Goal: Task Accomplishment & Management: Use online tool/utility

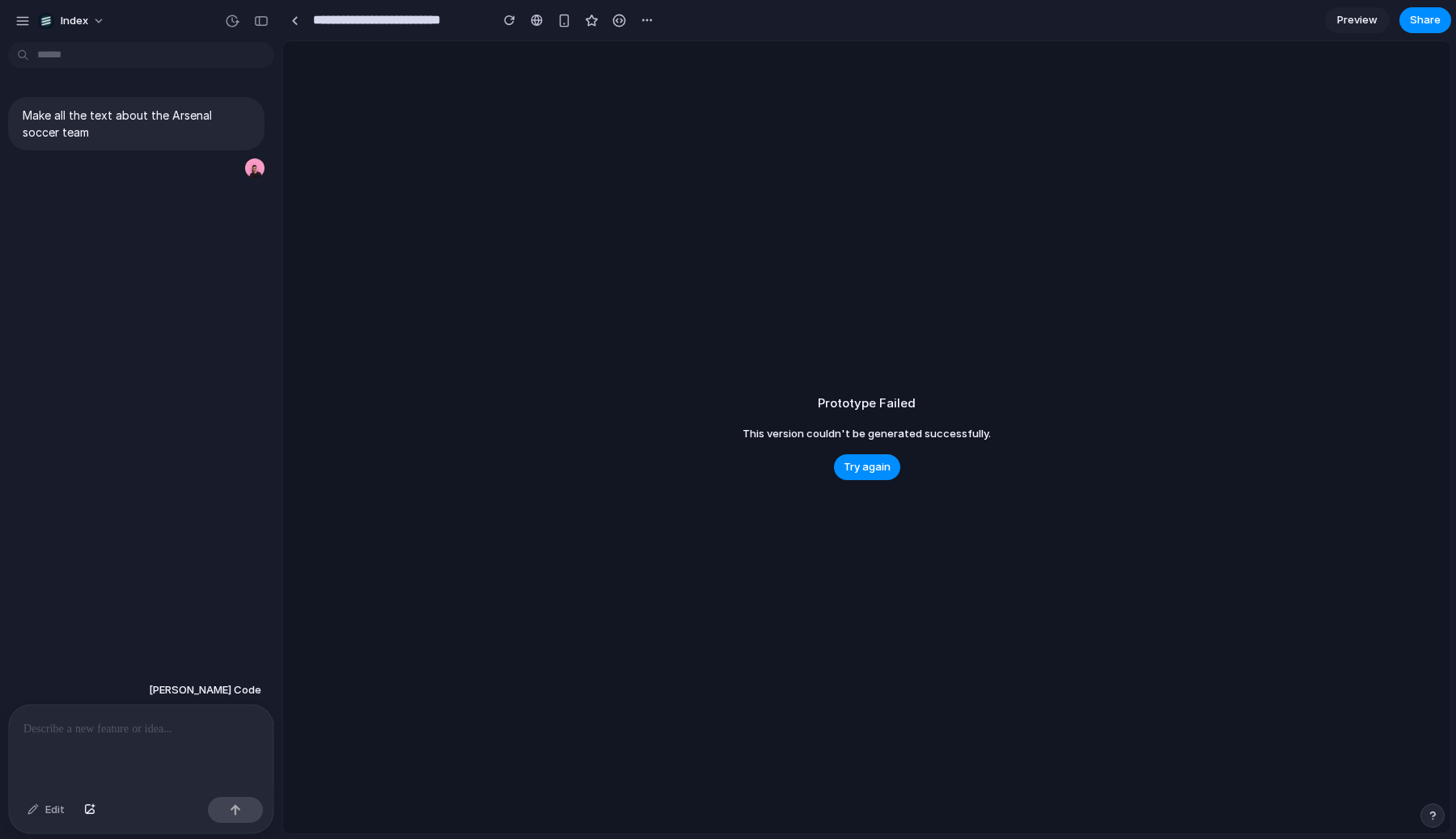
click at [862, 290] on div "Prototype Failed This version couldn't be generated successfully. Try again" at bounding box center [866, 438] width 1167 height 793
click at [302, 35] on div "**********" at bounding box center [471, 20] width 377 height 35
click at [295, 25] on link at bounding box center [294, 20] width 25 height 25
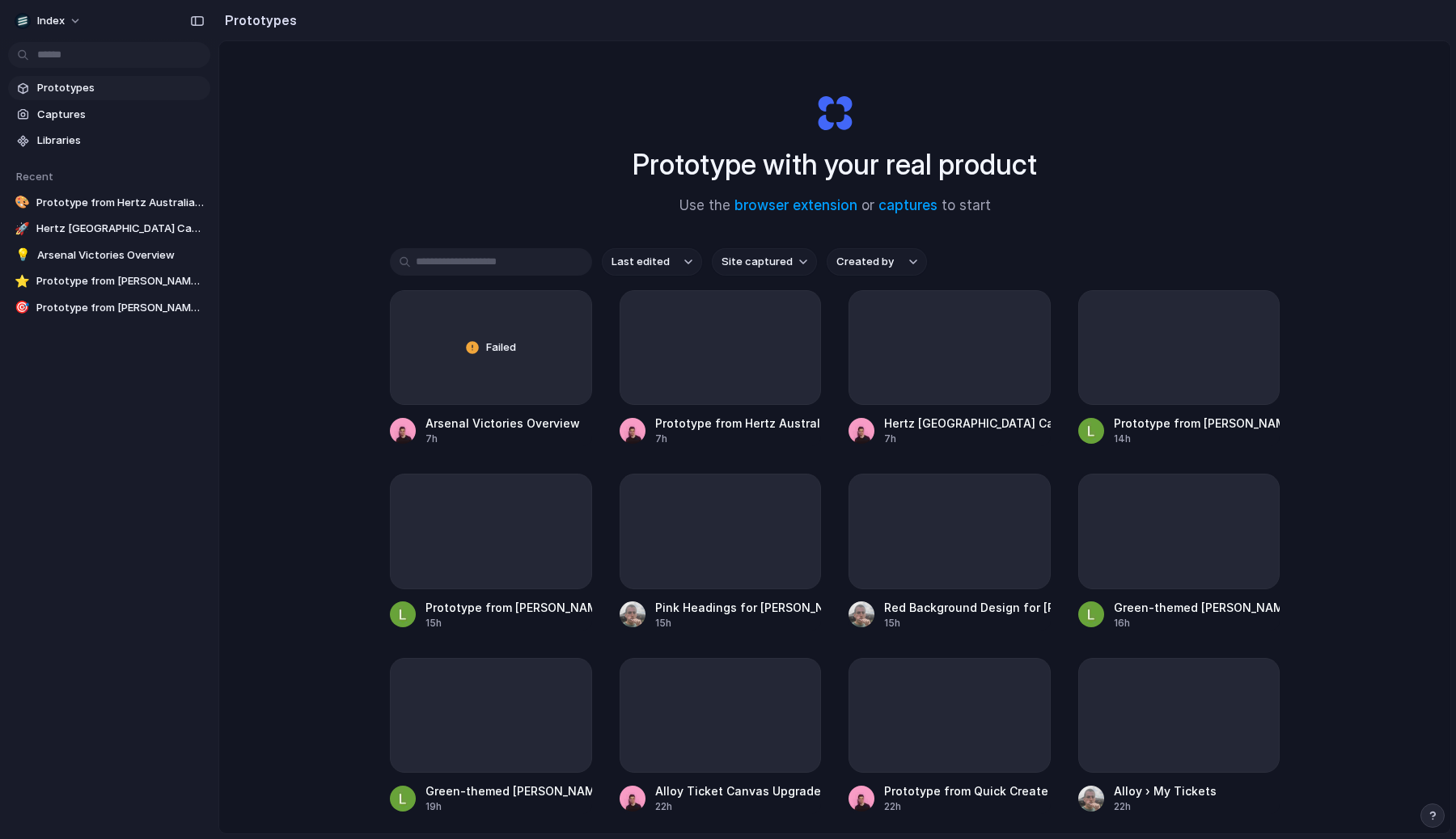
click at [295, 295] on div "Prototype with your real product Use the browser extension or captures to start…" at bounding box center [835, 480] width 1231 height 878
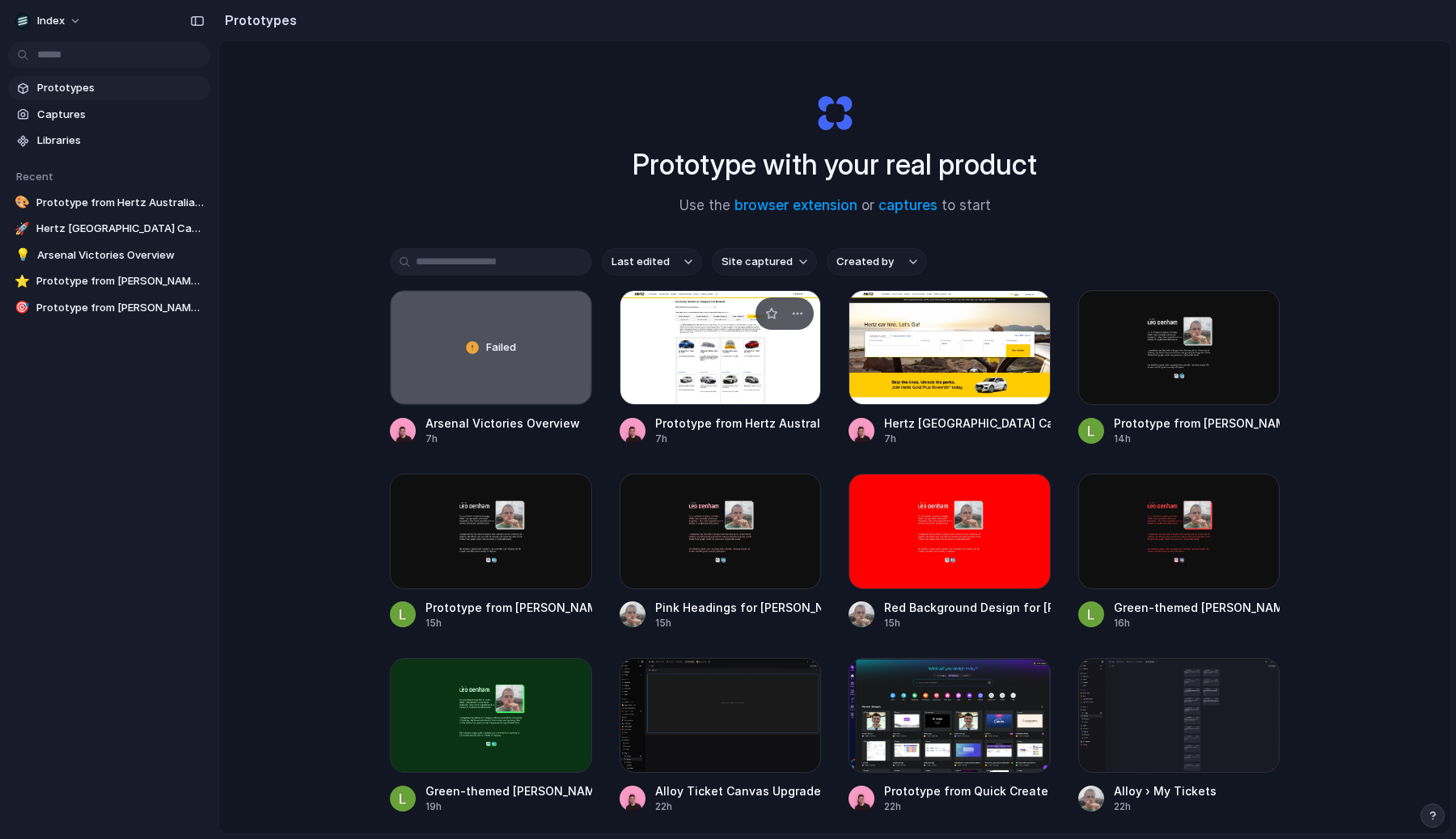
click at [627, 365] on div at bounding box center [720, 347] width 202 height 114
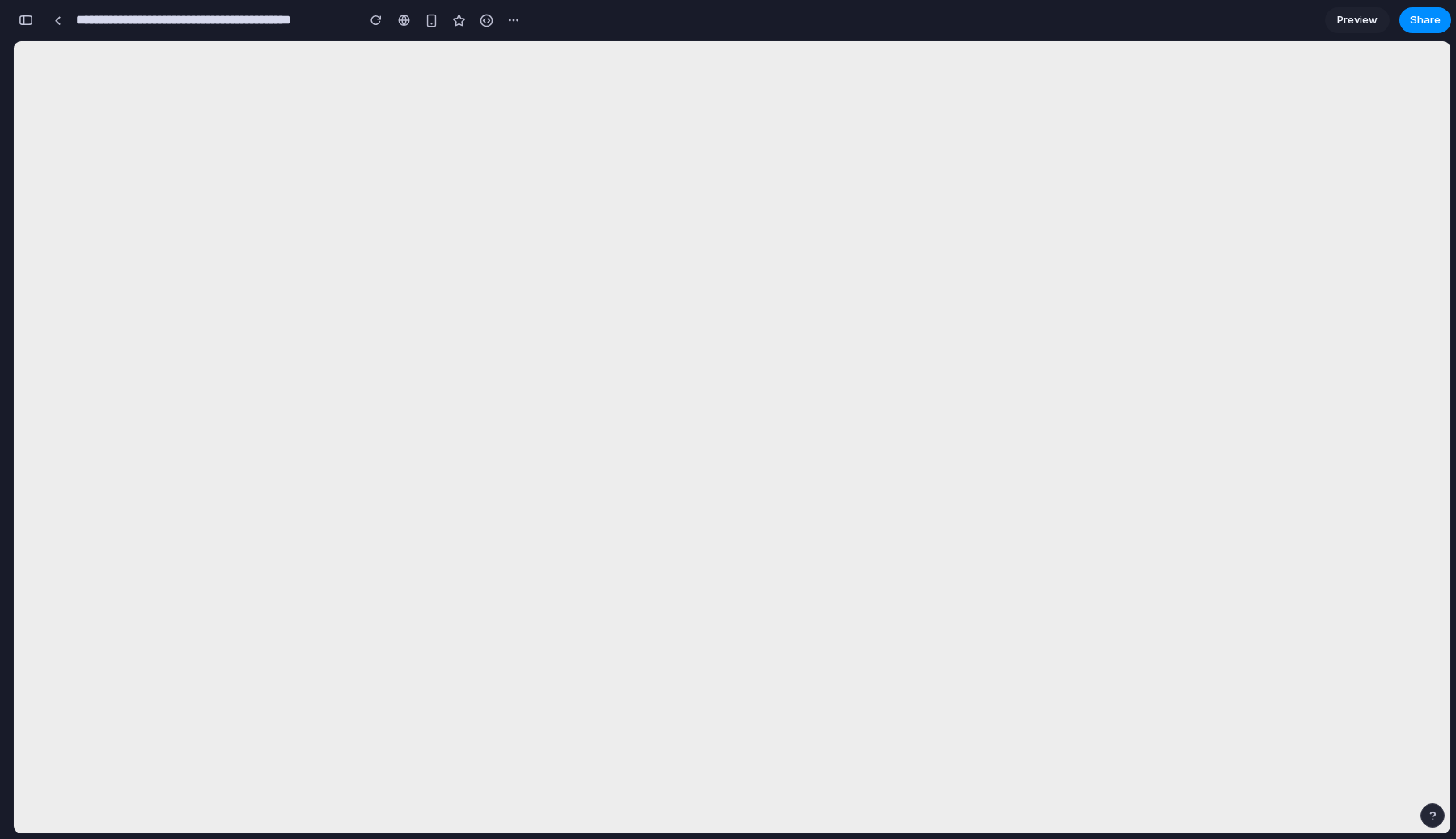
select select "*********"
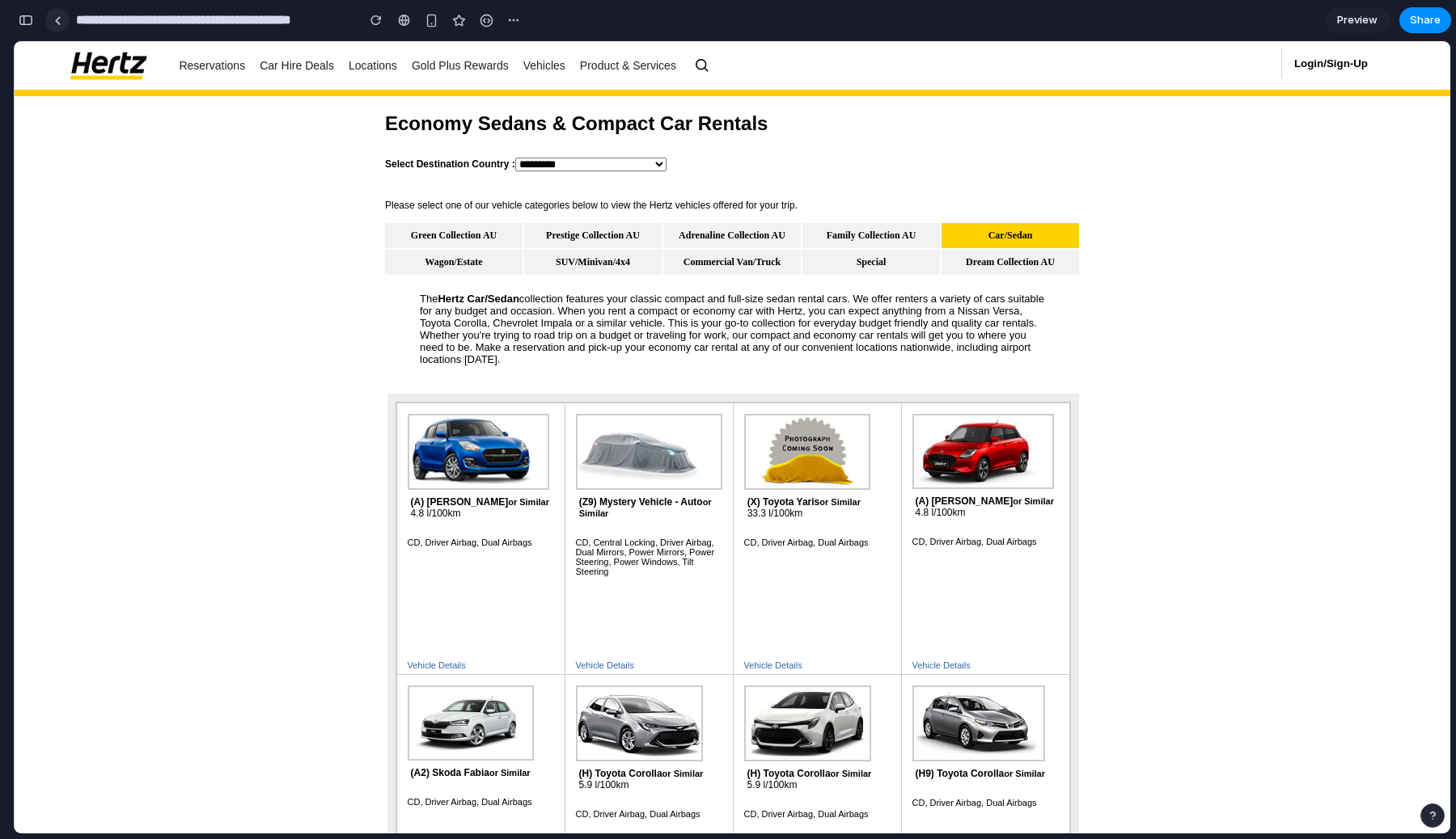
click at [66, 18] on link at bounding box center [57, 20] width 25 height 25
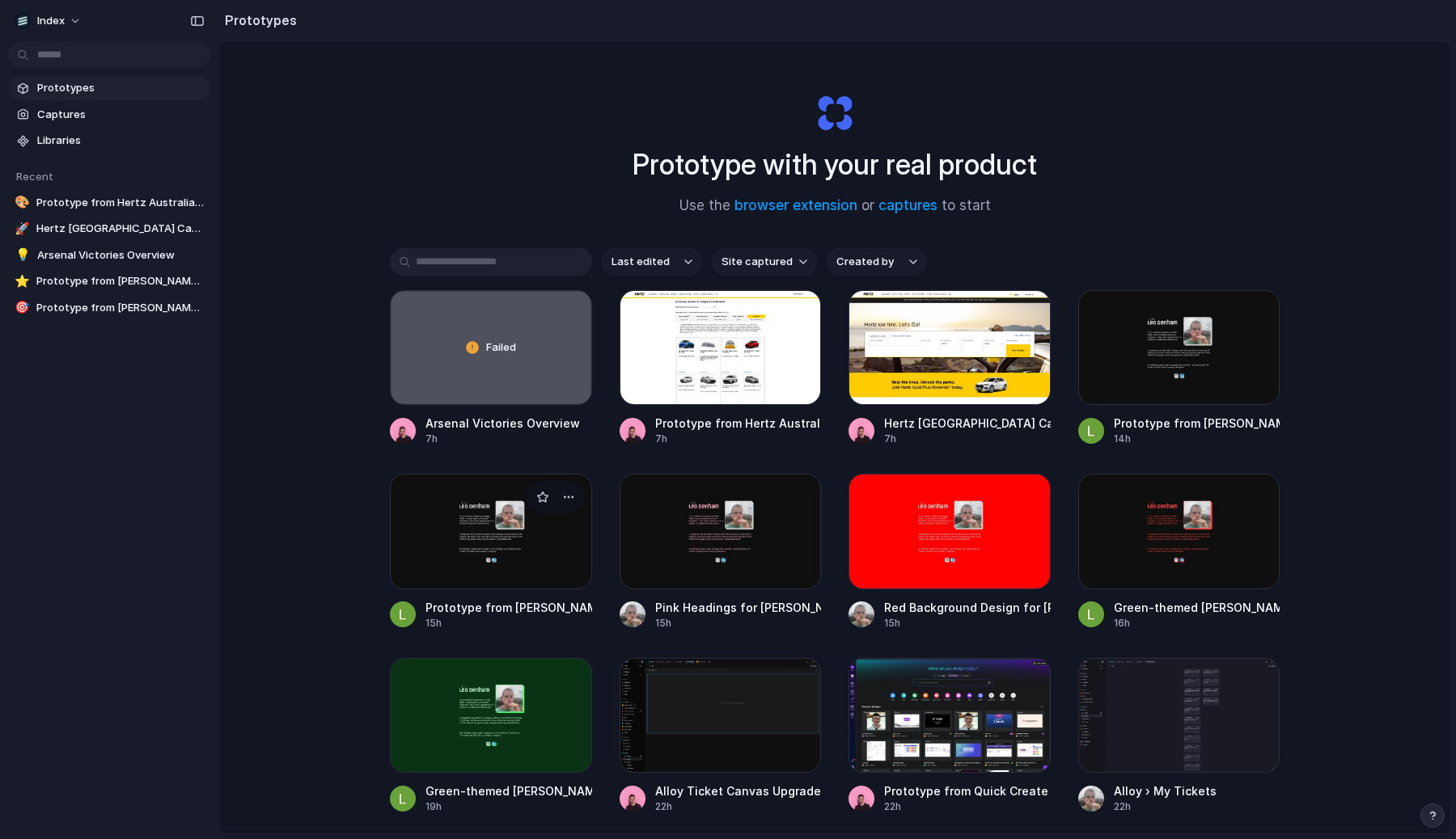
click at [535, 537] on div at bounding box center [490, 531] width 202 height 114
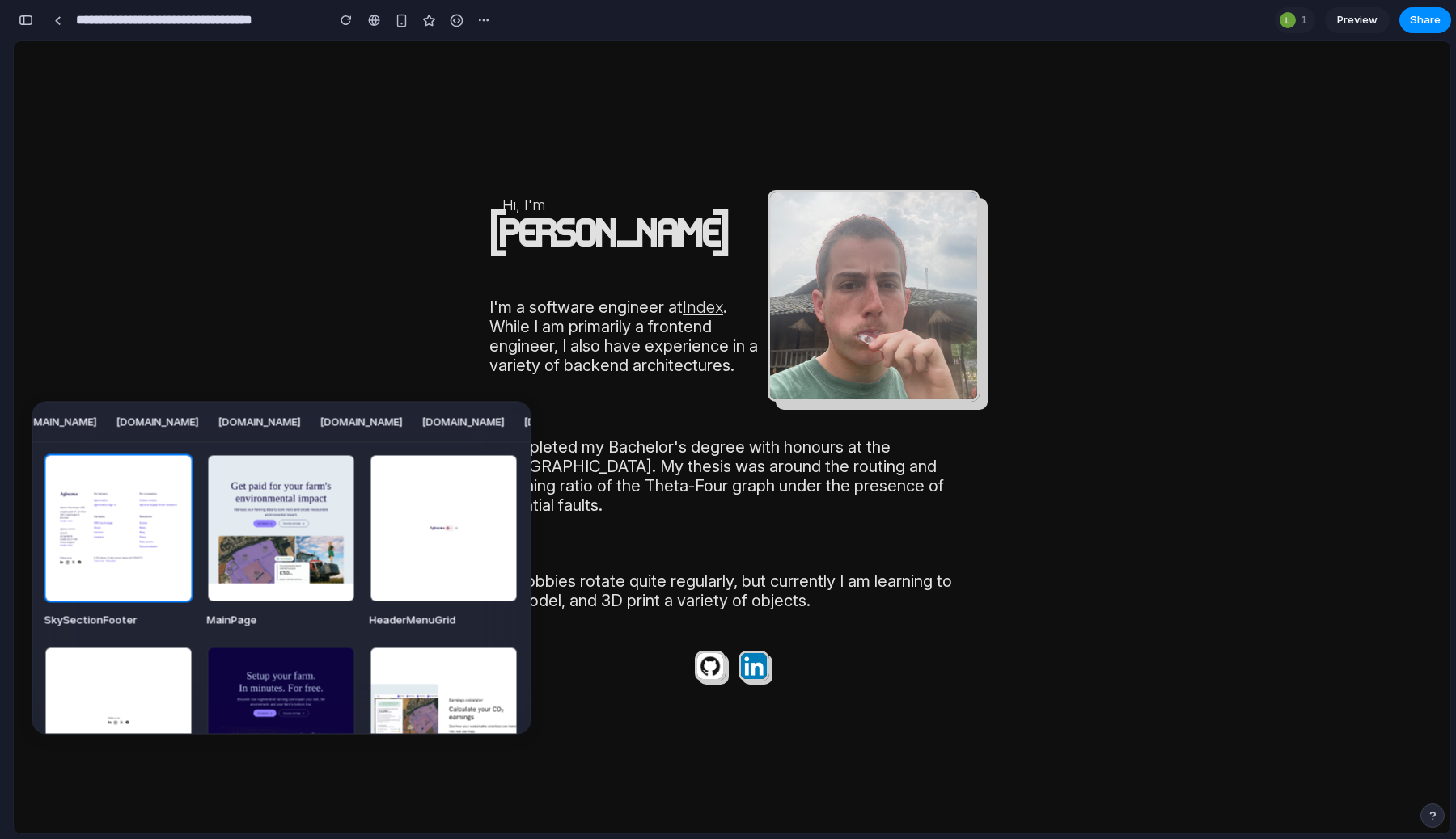
scroll to position [0, 1953]
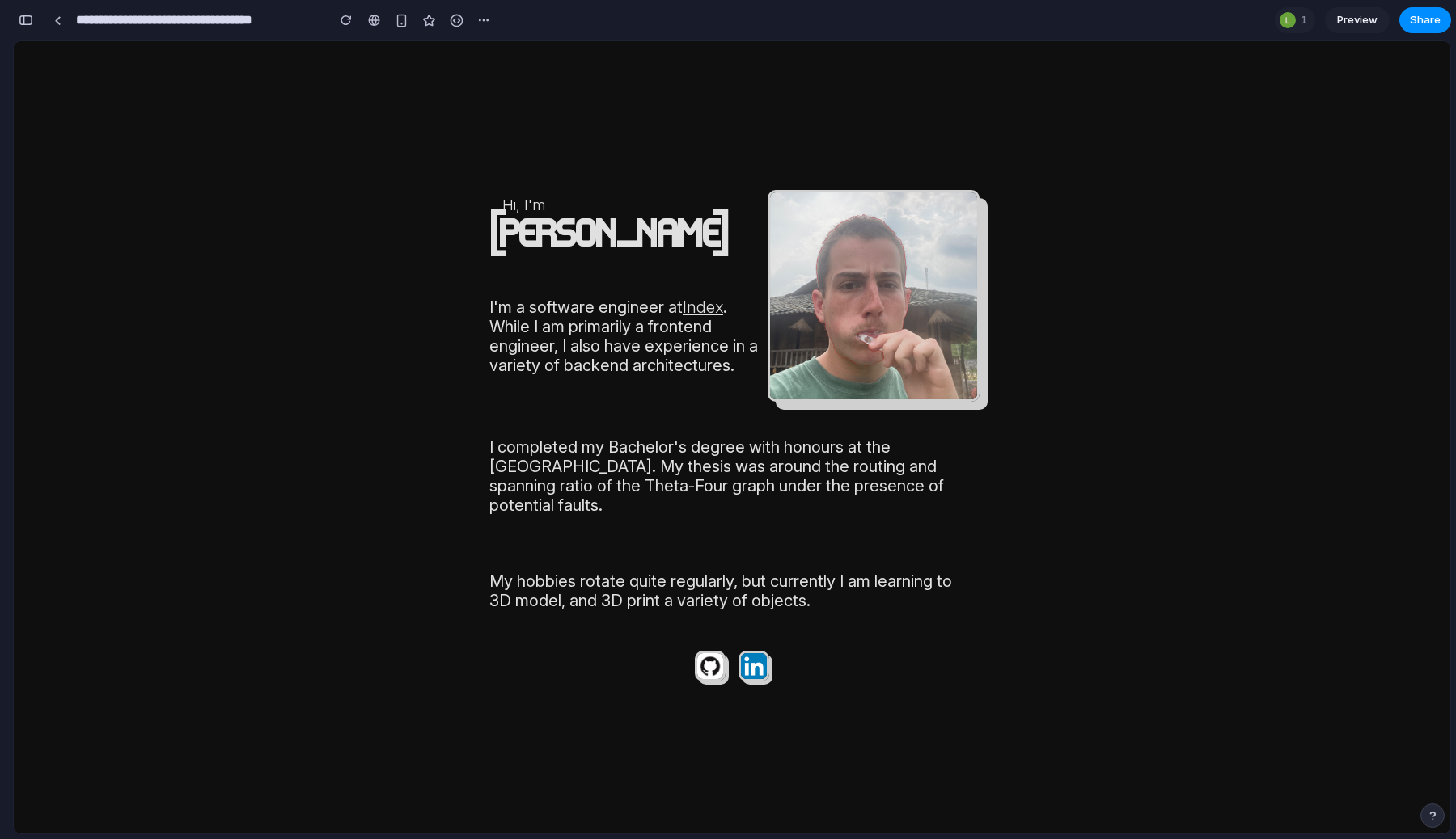
click at [28, 25] on div "[DOMAIN_NAME] [DOMAIN_NAME] [DOMAIN_NAME] [DOMAIN_NAME] [DOMAIN_NAME] [DOMAIN_N…" at bounding box center [728, 419] width 1456 height 839
click at [28, 19] on div "button" at bounding box center [26, 20] width 15 height 11
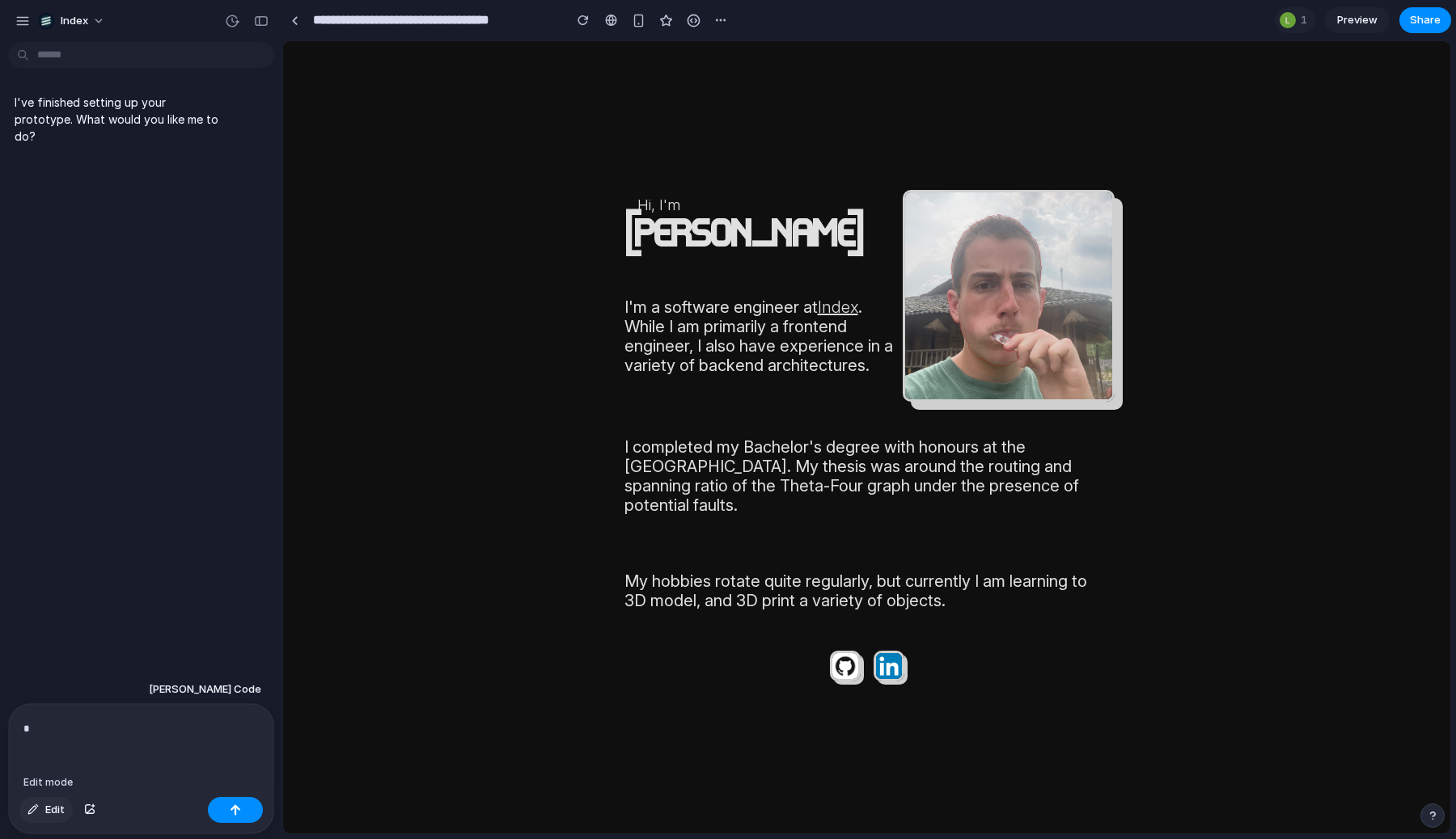
click at [42, 800] on button "Edit" at bounding box center [46, 810] width 53 height 26
click at [63, 744] on div "*" at bounding box center [141, 747] width 264 height 87
click at [44, 804] on button "Edit" at bounding box center [46, 810] width 53 height 26
click at [84, 730] on p "*" at bounding box center [141, 729] width 236 height 21
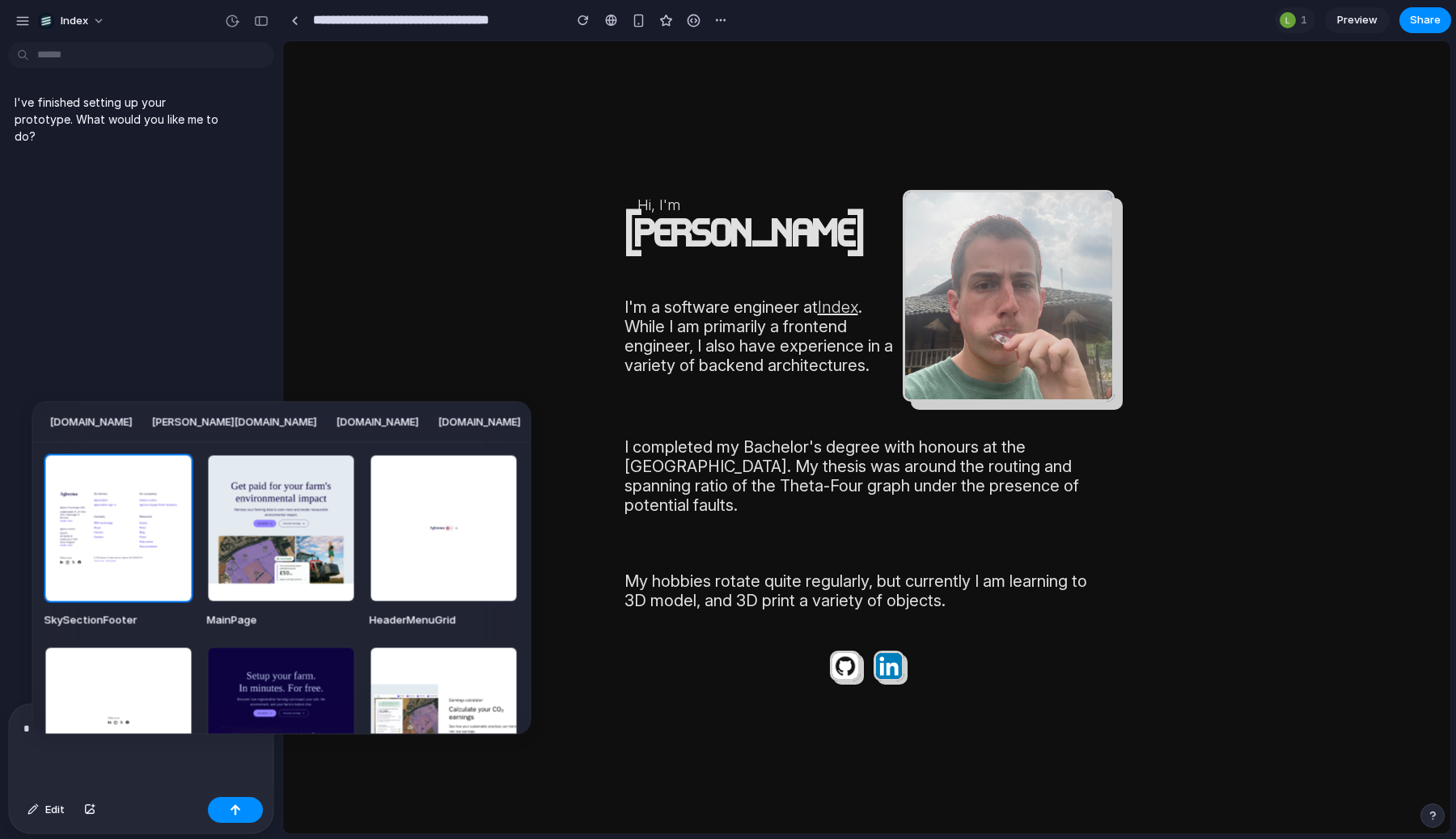
scroll to position [0, 7860]
click at [132, 256] on div "[DOMAIN_NAME] [DOMAIN_NAME] [DOMAIN_NAME] [DOMAIN_NAME] [DOMAIN_NAME] [DOMAIN_N…" at bounding box center [728, 419] width 1456 height 839
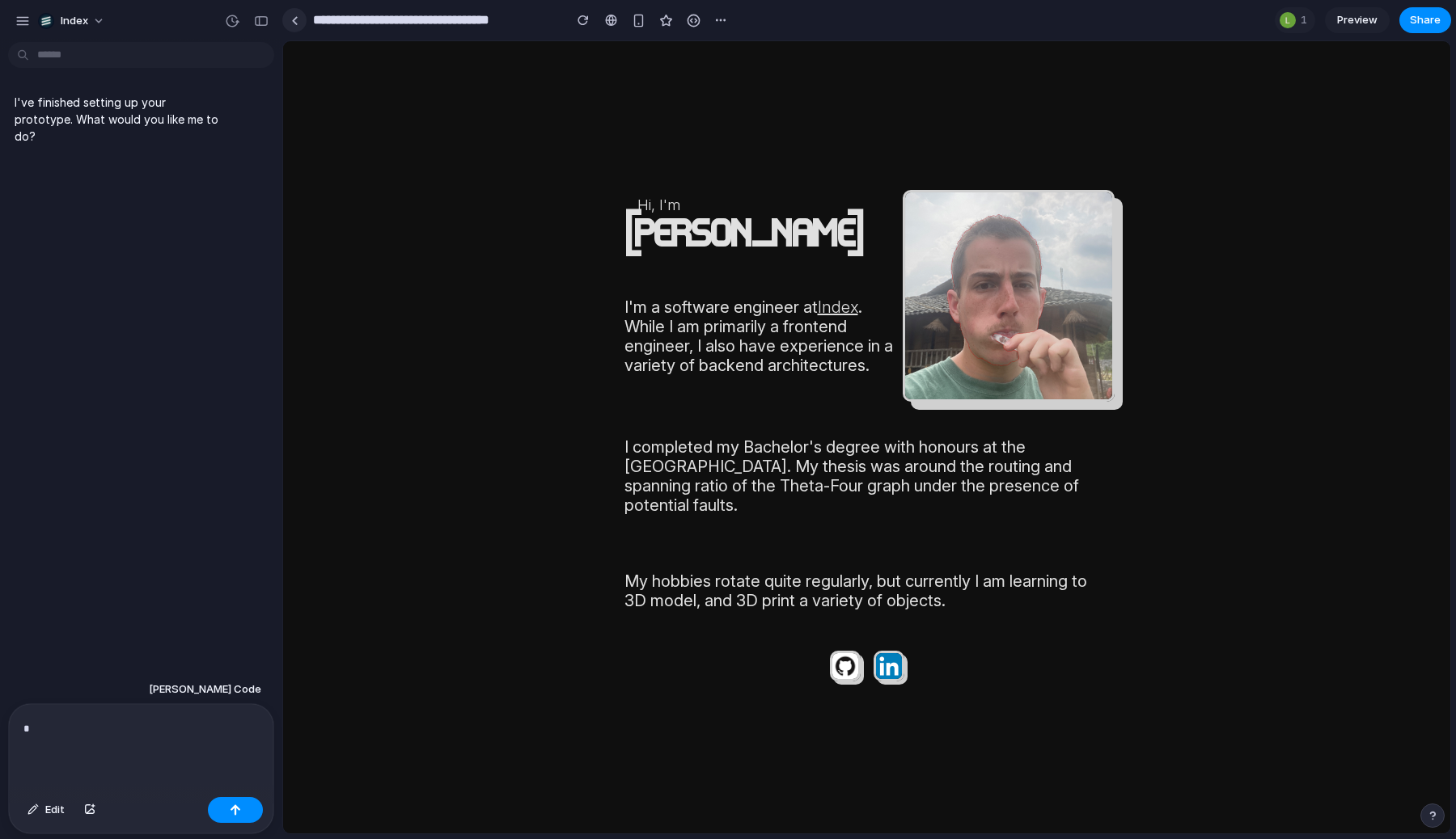
click at [293, 21] on div at bounding box center [294, 20] width 7 height 9
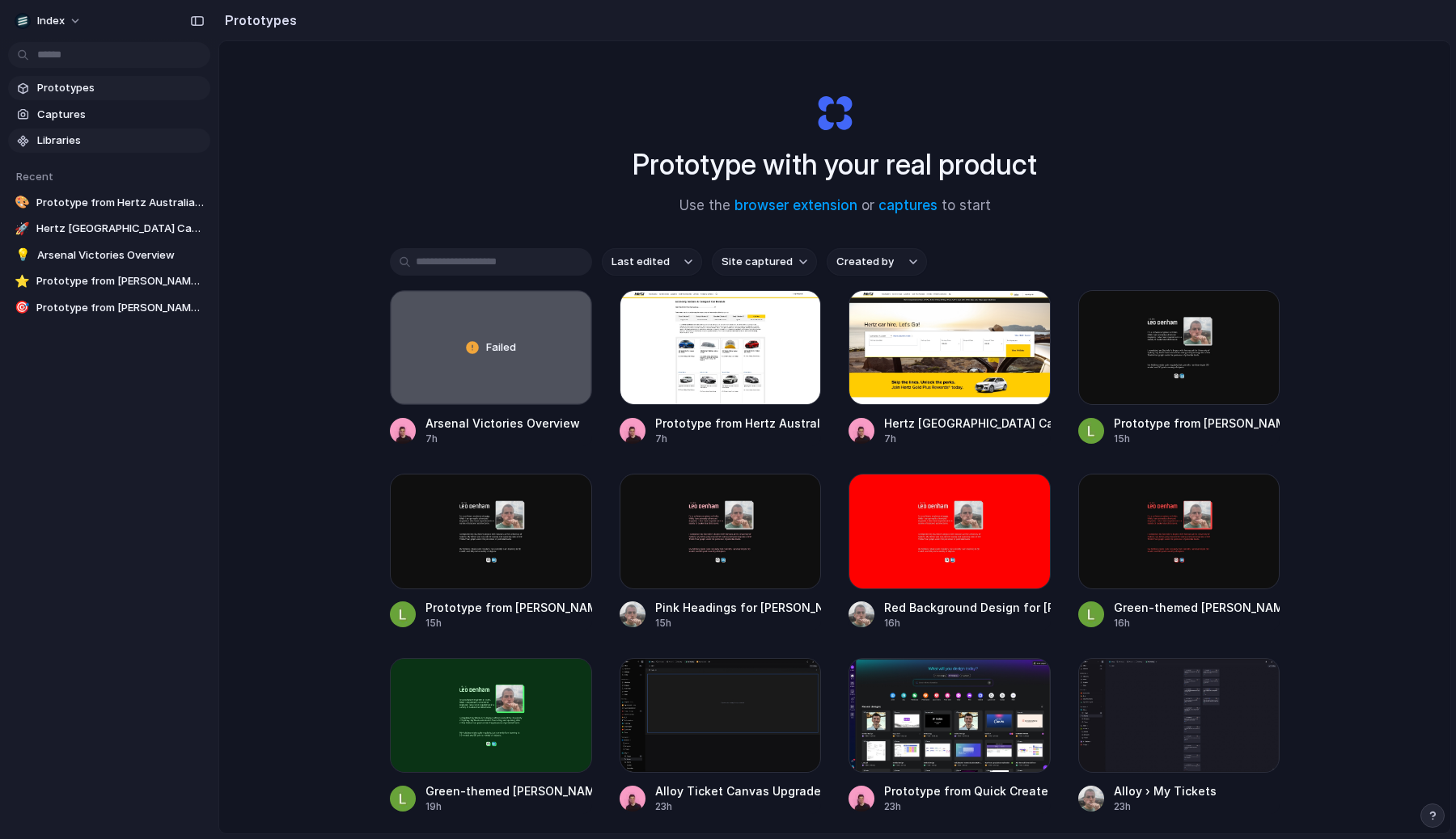
click at [114, 136] on span "Libraries" at bounding box center [120, 141] width 167 height 16
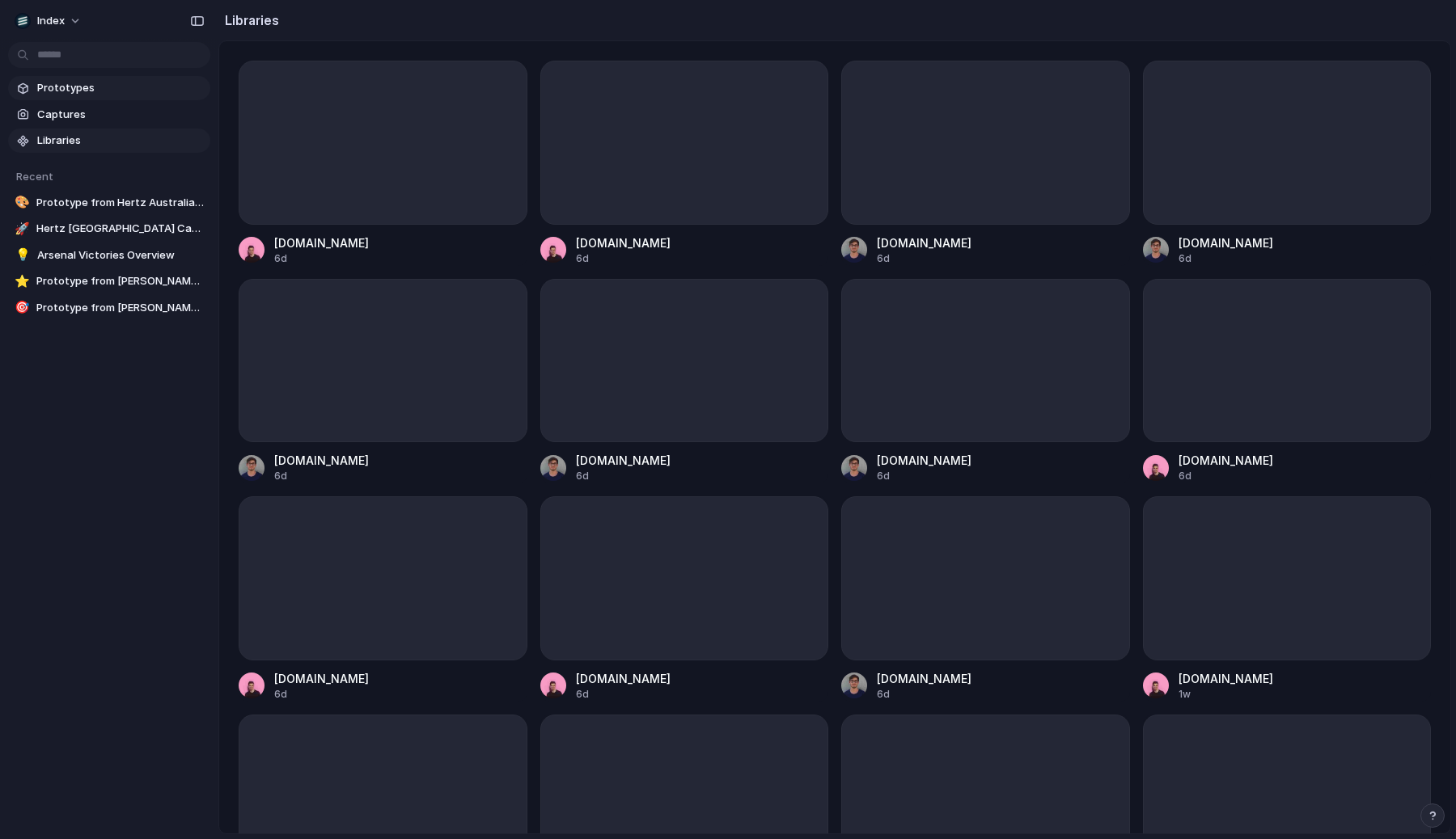
click at [105, 91] on span "Prototypes" at bounding box center [120, 88] width 167 height 16
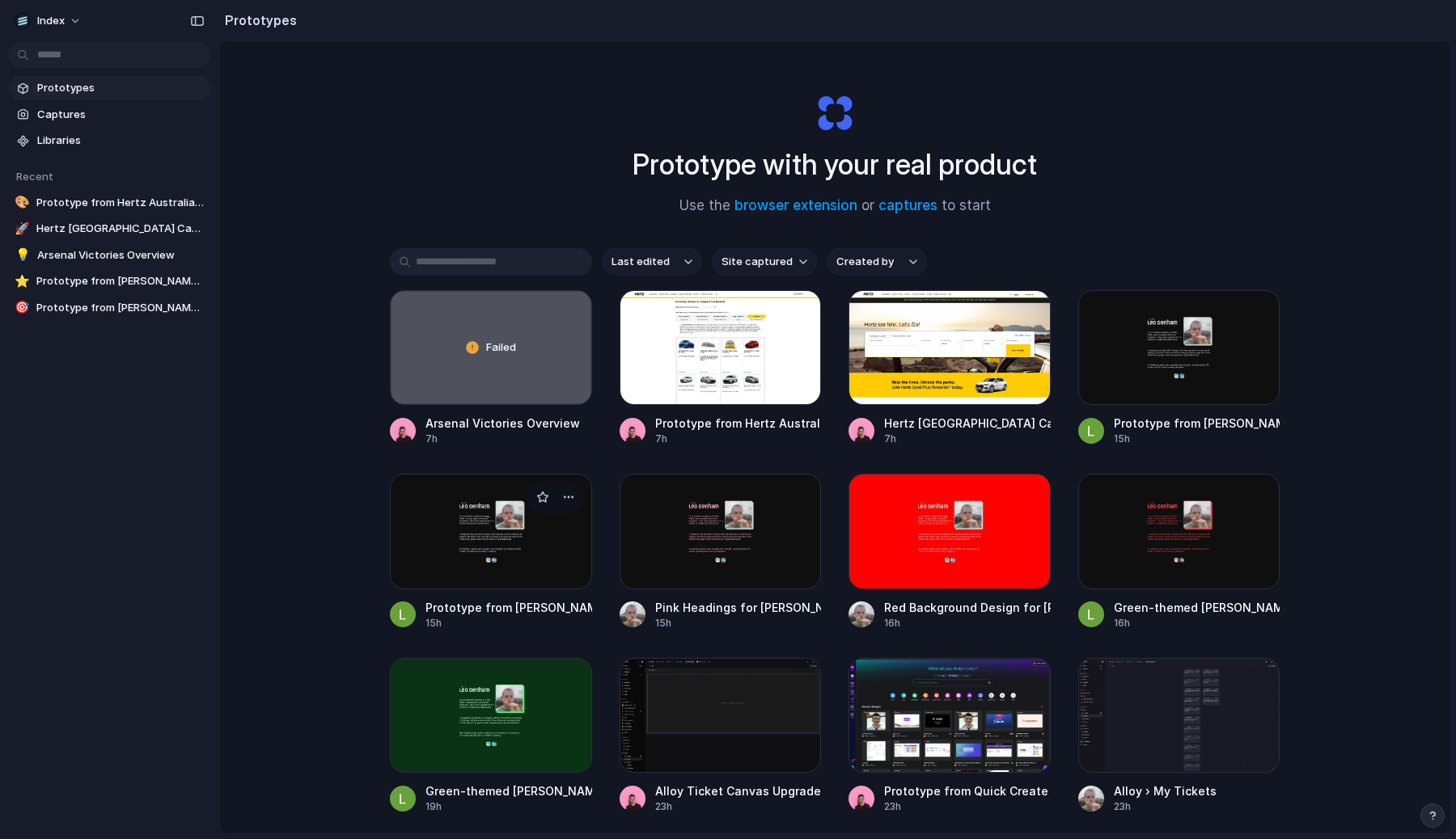
click at [455, 532] on div at bounding box center [490, 531] width 202 height 114
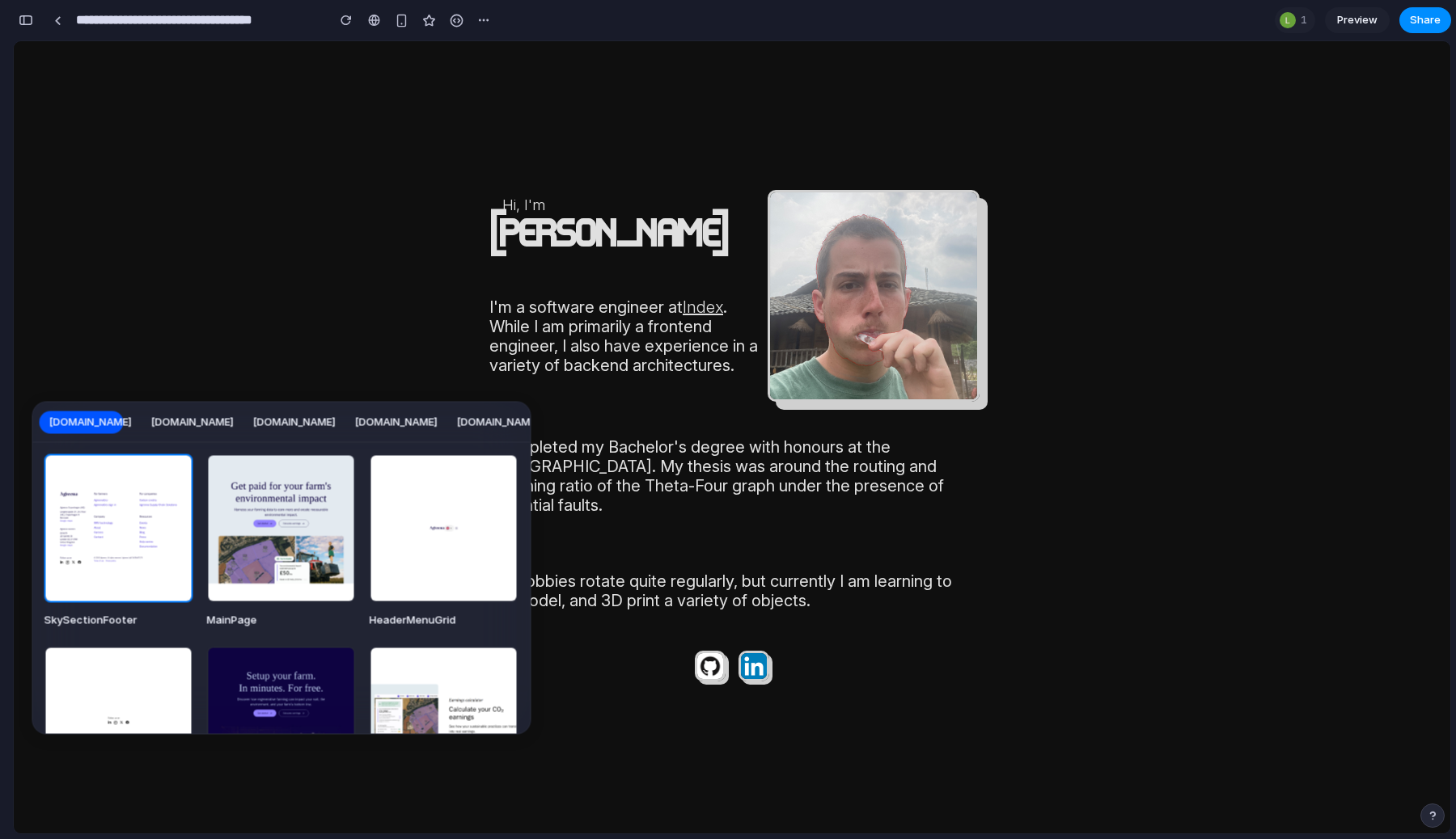
click at [56, 112] on div "[DOMAIN_NAME] [DOMAIN_NAME] [DOMAIN_NAME] [DOMAIN_NAME] [DOMAIN_NAME] [DOMAIN_N…" at bounding box center [728, 419] width 1456 height 839
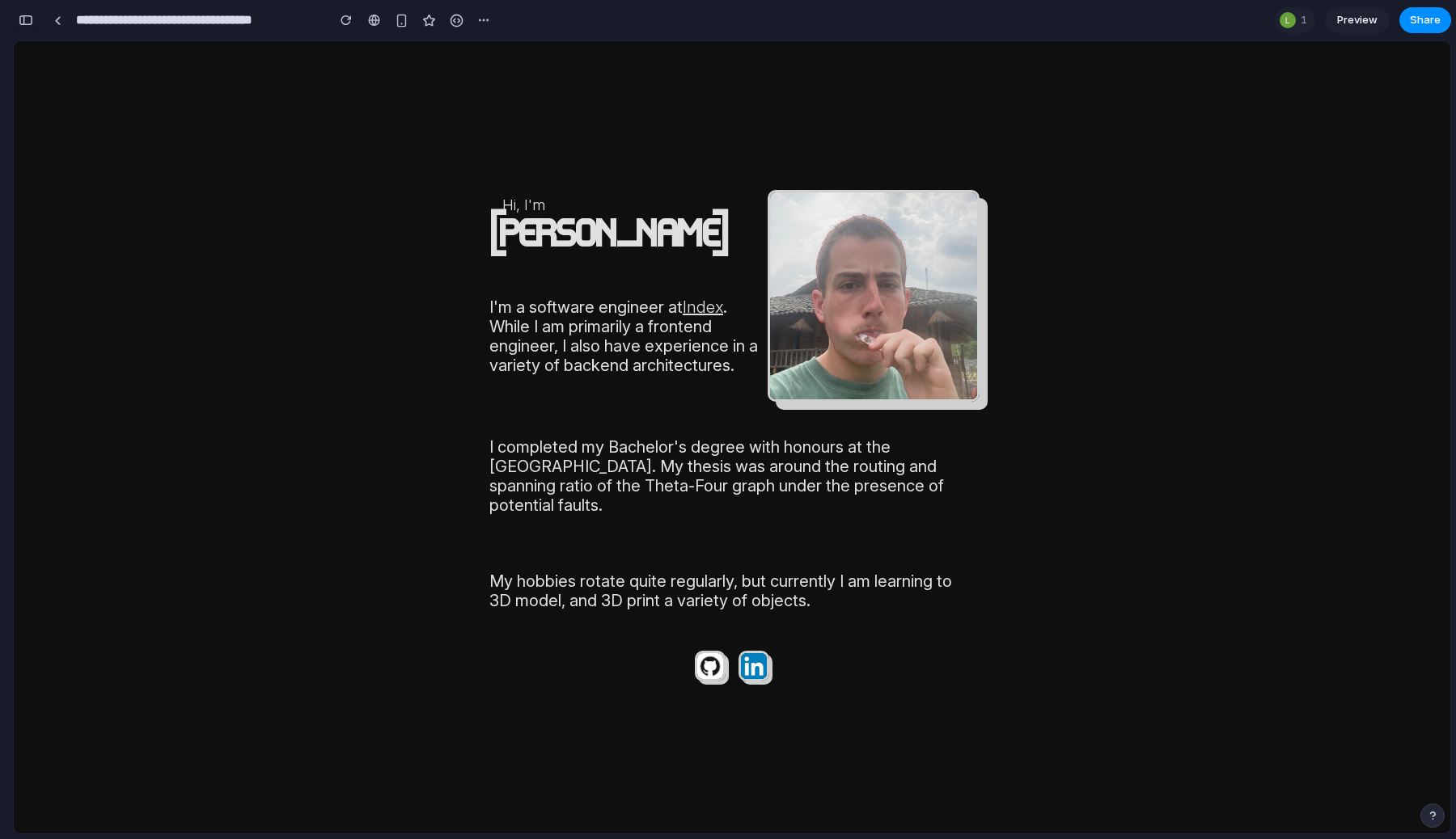
click at [26, 24] on div "button" at bounding box center [26, 20] width 15 height 11
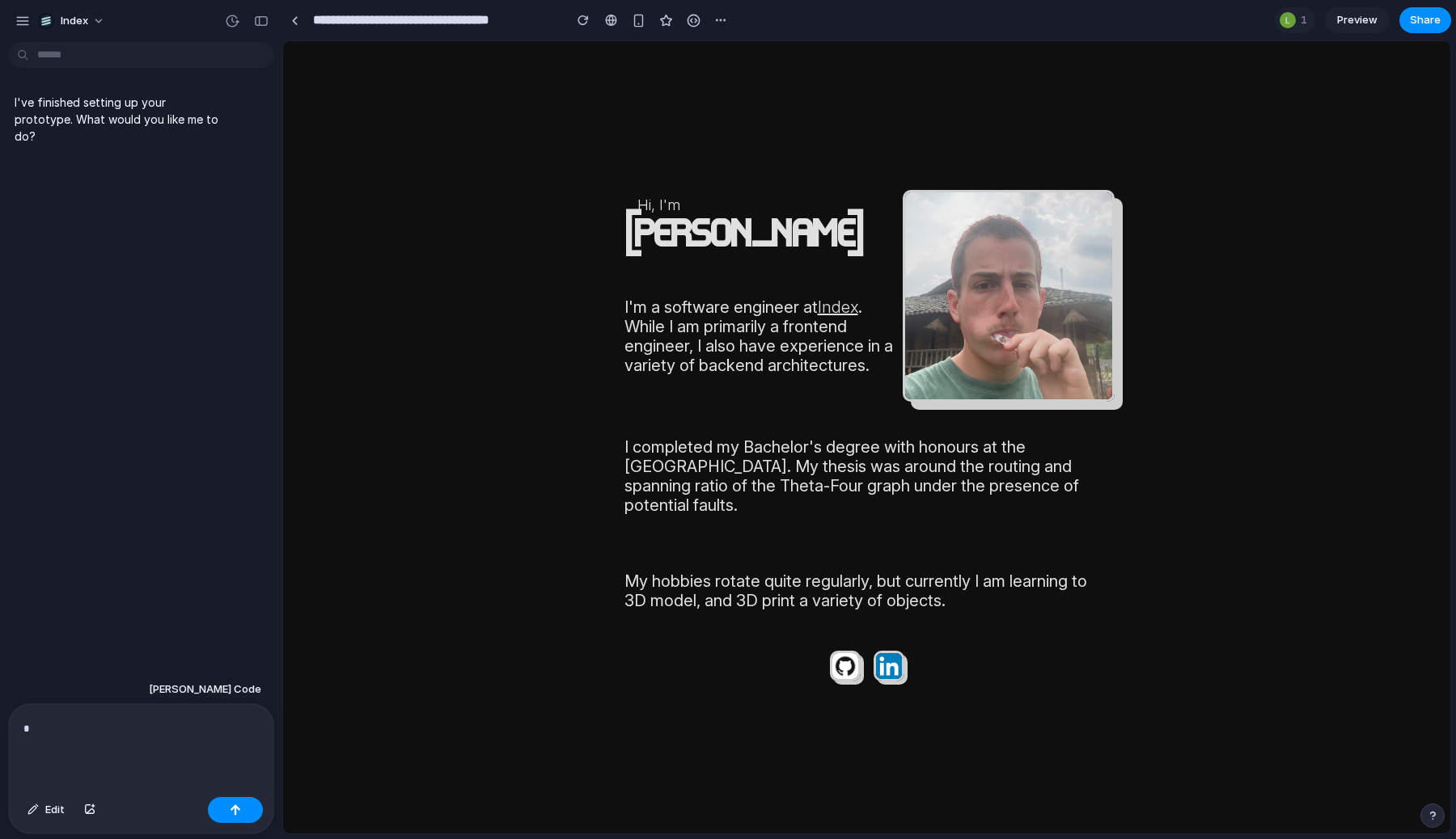
click at [99, 757] on div "*" at bounding box center [141, 747] width 264 height 87
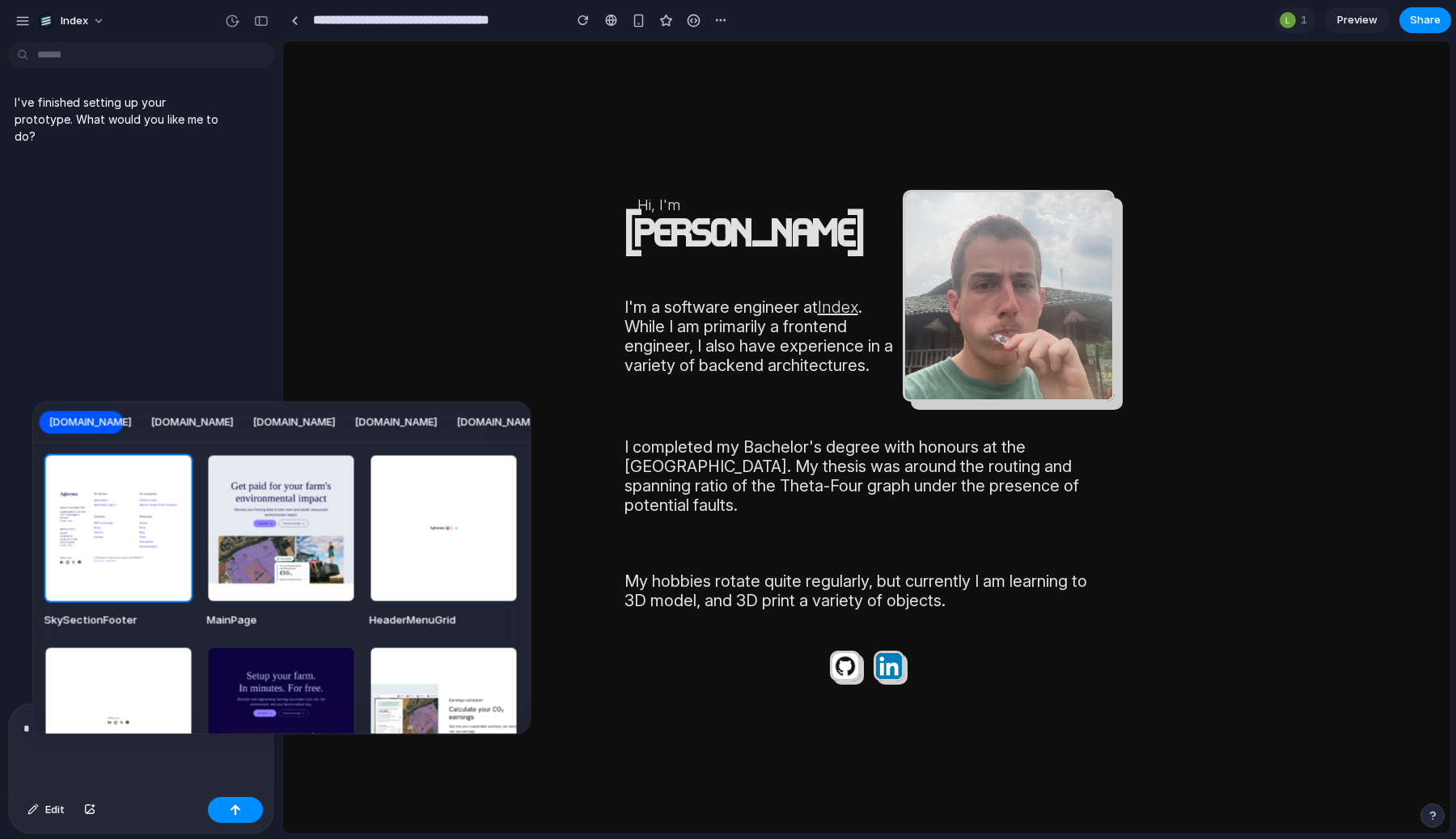
click at [211, 432] on button "[DOMAIN_NAME]" at bounding box center [192, 422] width 102 height 26
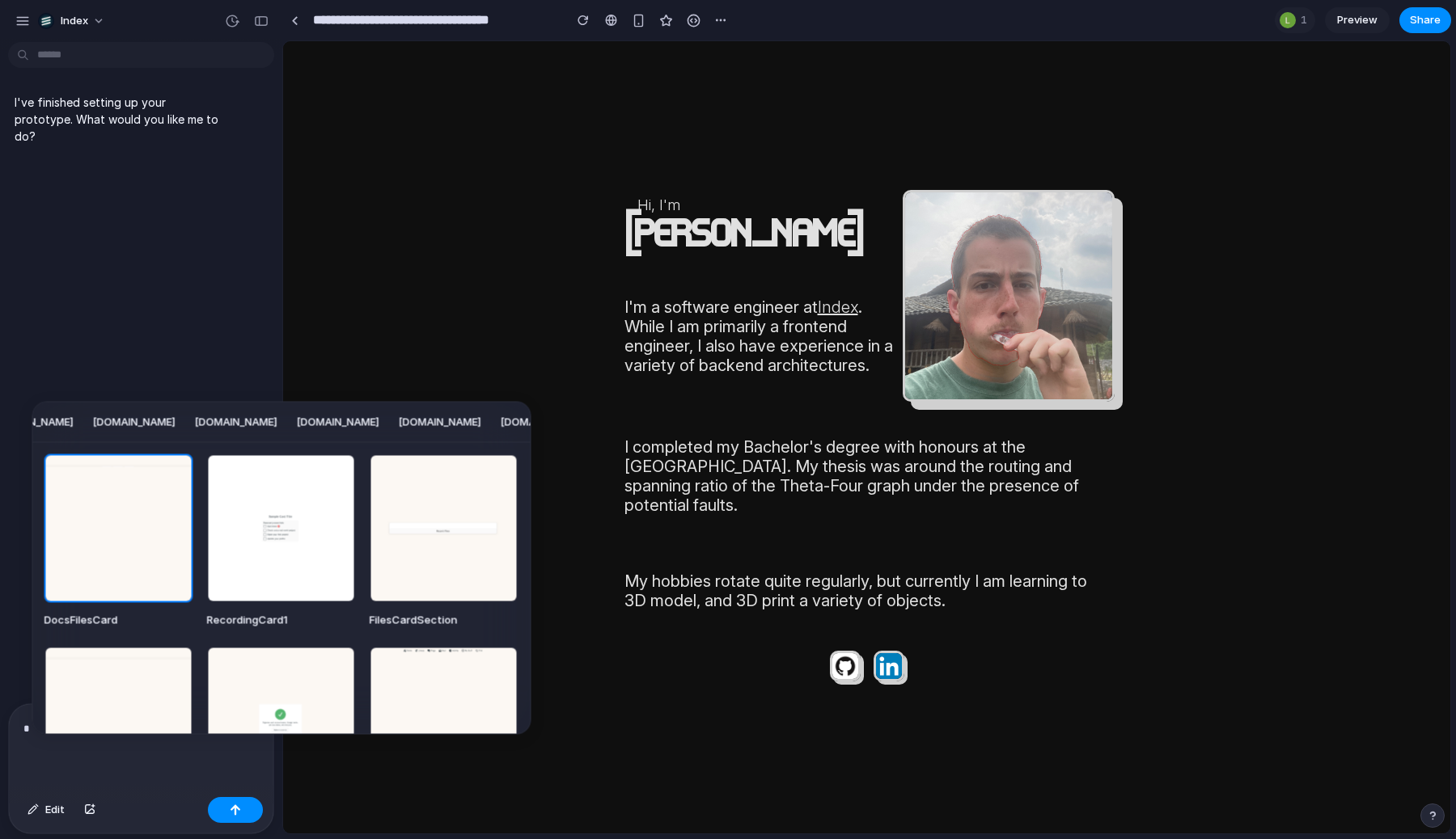
scroll to position [0, 1185]
click at [171, 422] on span "[DOMAIN_NAME]" at bounding box center [129, 422] width 83 height 16
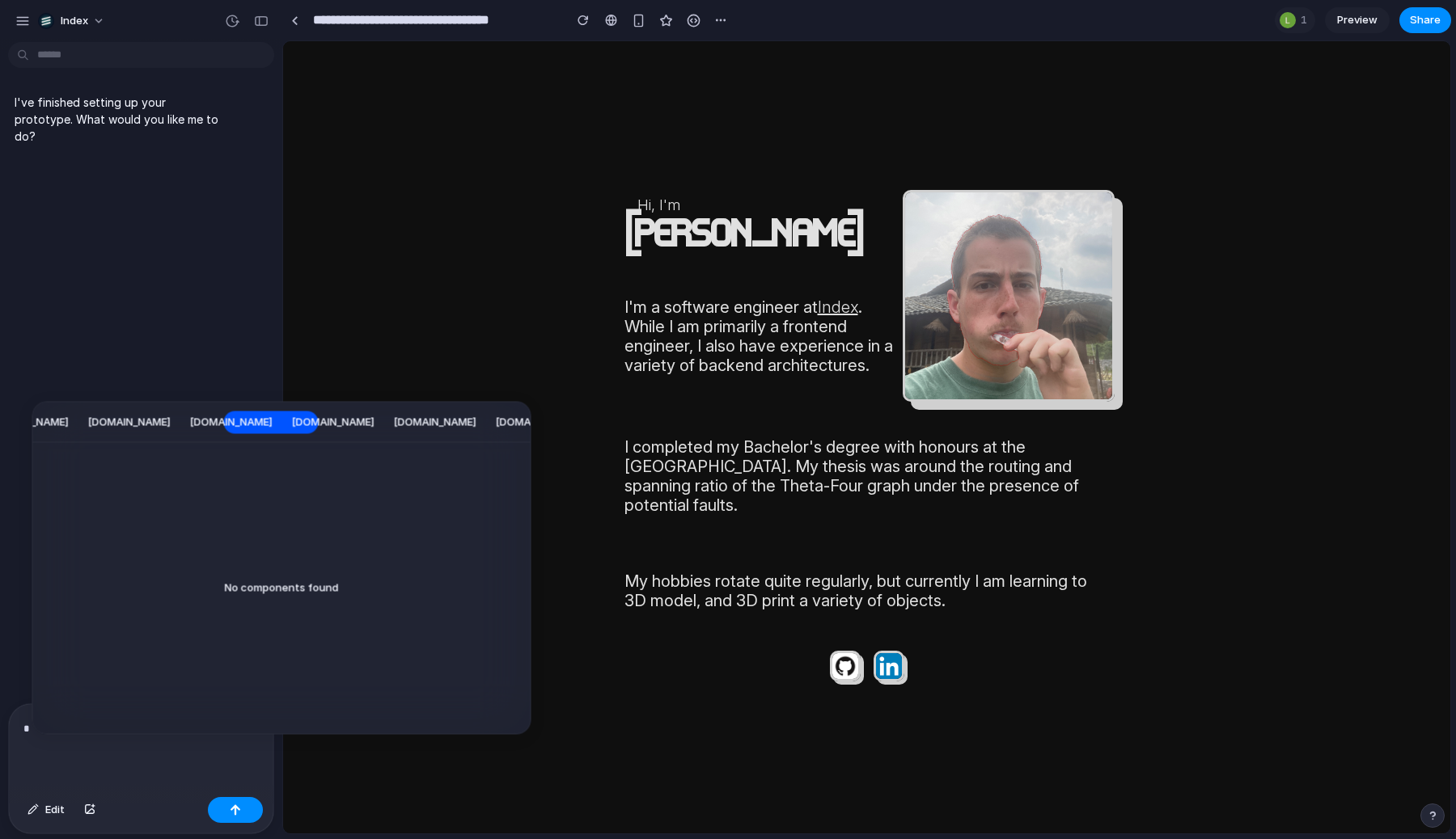
click at [272, 422] on span "[DOMAIN_NAME]" at bounding box center [232, 422] width 83 height 16
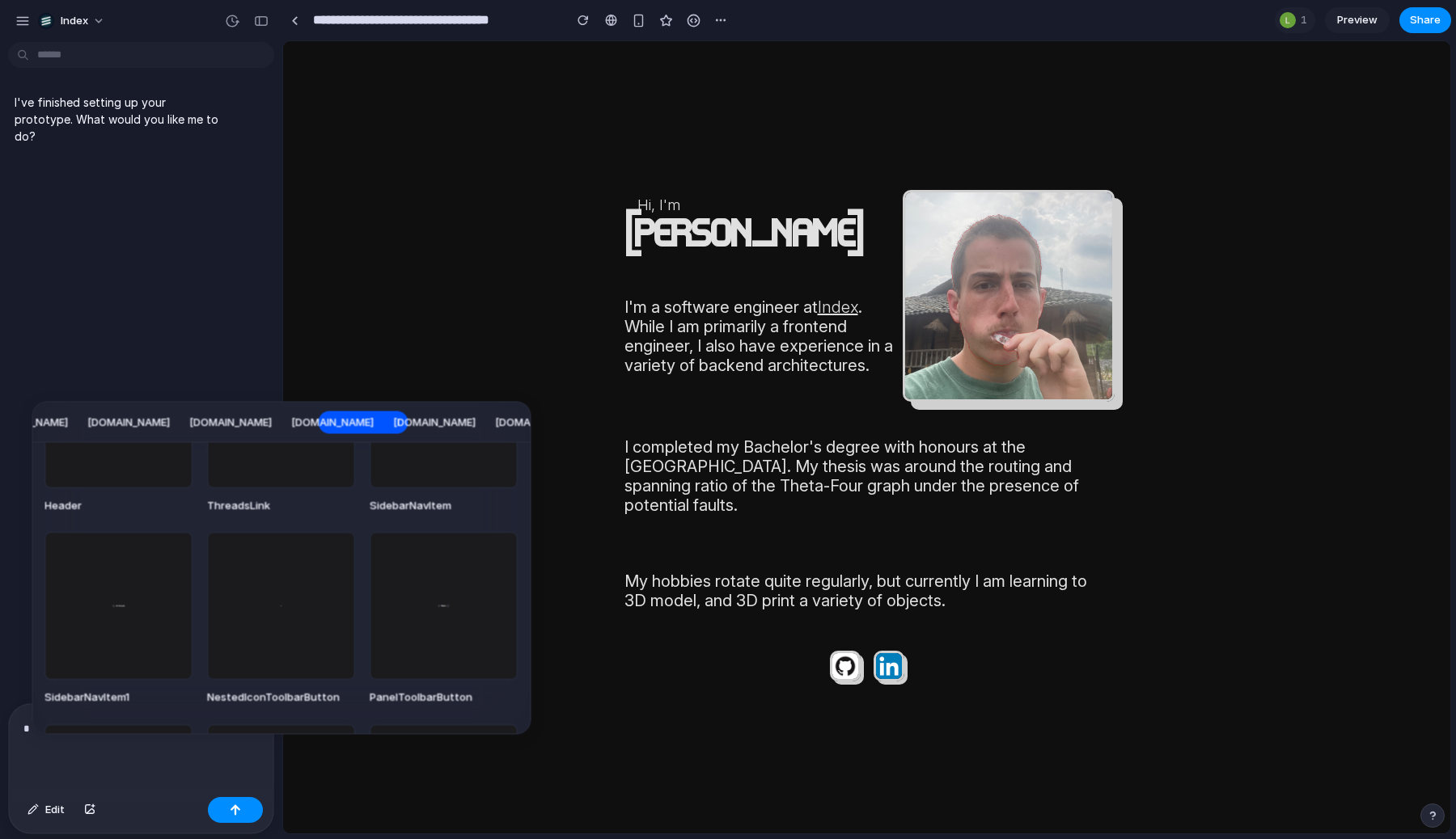
scroll to position [1068, 0]
click at [691, 177] on div "[DOMAIN_NAME] [DOMAIN_NAME] [DOMAIN_NAME] [DOMAIN_NAME] [DOMAIN_NAME] [DOMAIN_N…" at bounding box center [728, 419] width 1456 height 839
